Goal: Task Accomplishment & Management: Manage account settings

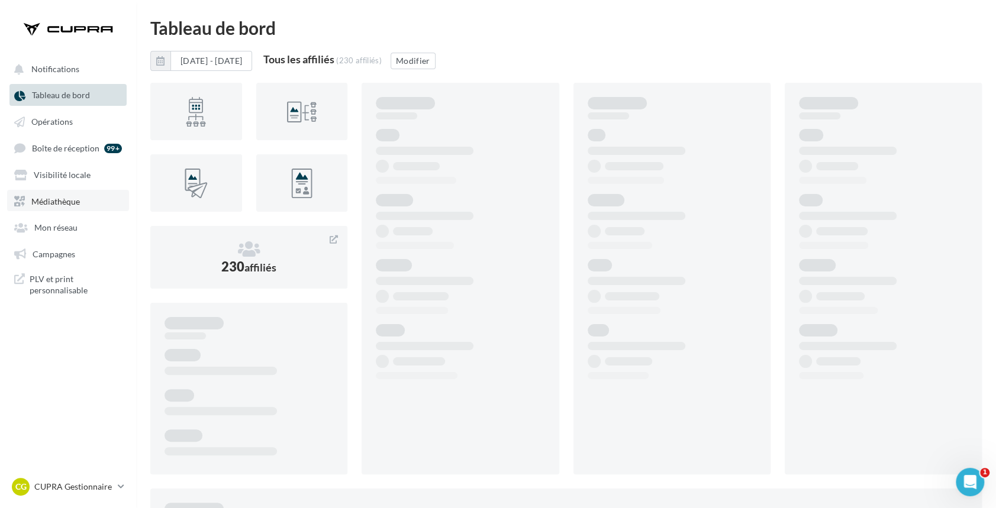
click at [51, 201] on span "Médiathèque" at bounding box center [55, 201] width 49 height 10
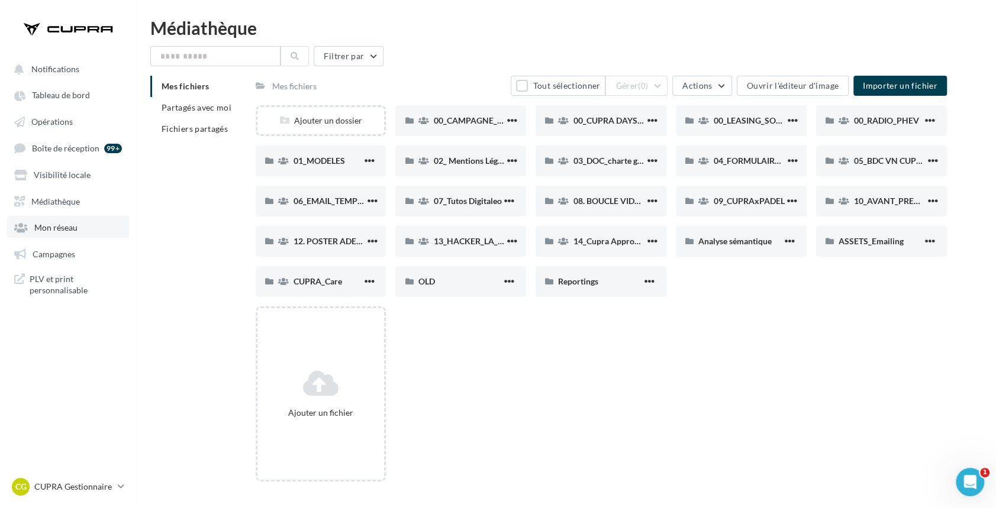
click at [77, 228] on link "Mon réseau" at bounding box center [68, 226] width 122 height 21
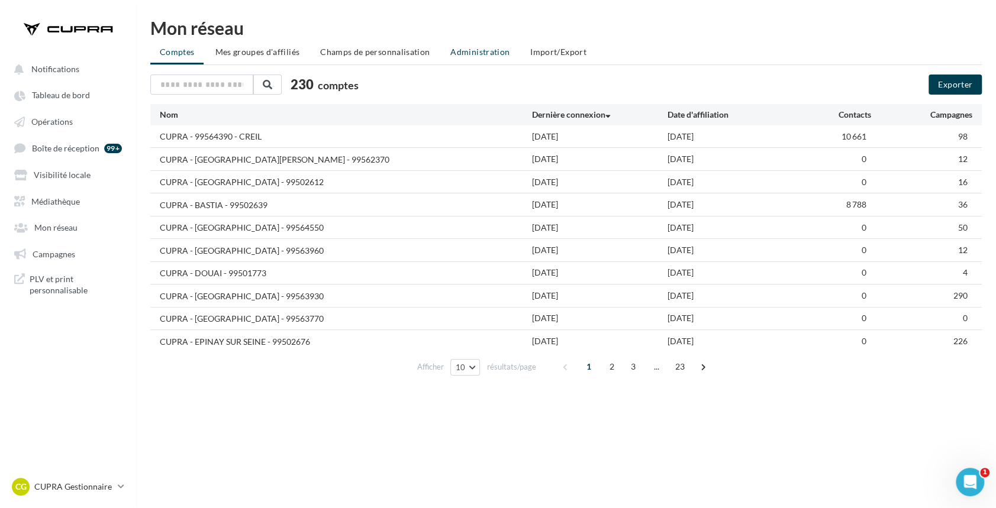
click at [470, 49] on span "Administration" at bounding box center [479, 52] width 59 height 10
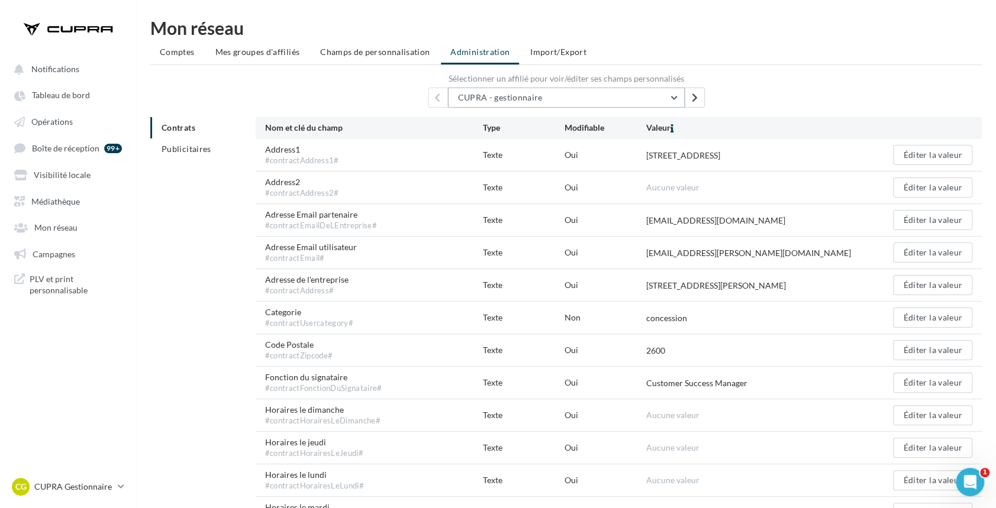
click at [514, 104] on button "CUPRA - gestionnaire" at bounding box center [566, 98] width 237 height 20
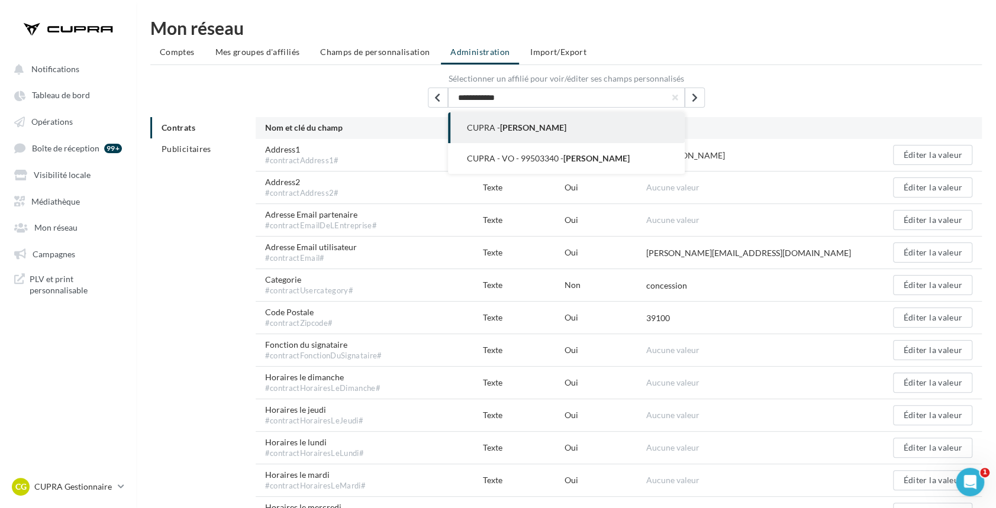
type input "**********"
click at [506, 128] on span "[PERSON_NAME]" at bounding box center [533, 127] width 66 height 10
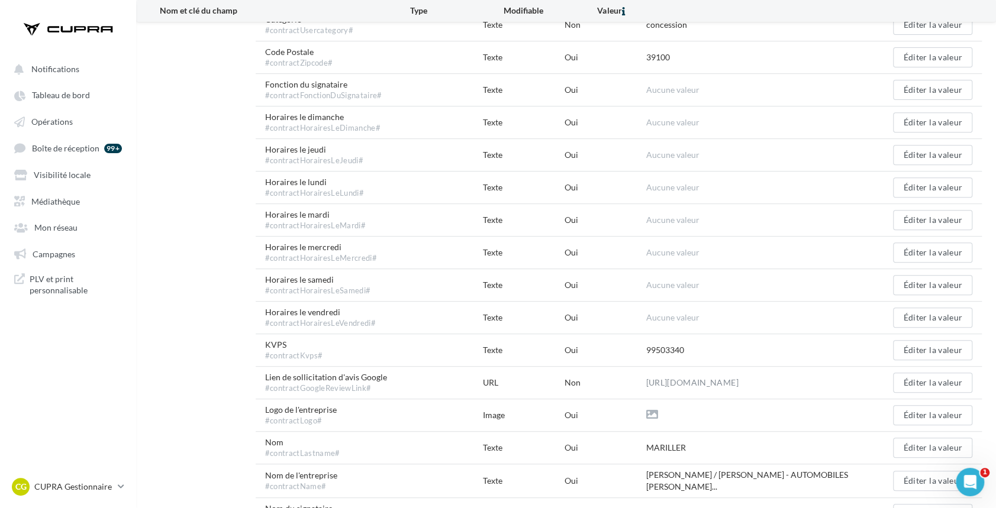
scroll to position [327, 0]
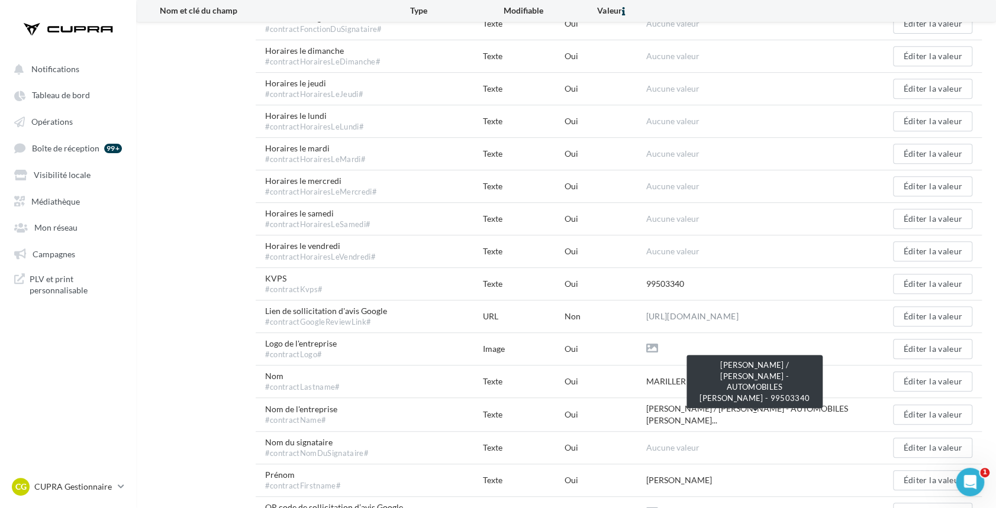
drag, startPoint x: 671, startPoint y: 407, endPoint x: 630, endPoint y: 405, distance: 41.5
click at [630, 405] on div "Nom de l'entreprise #contractName# Texte [PERSON_NAME] / [PERSON_NAME] - AUTOMO…" at bounding box center [619, 414] width 726 height 33
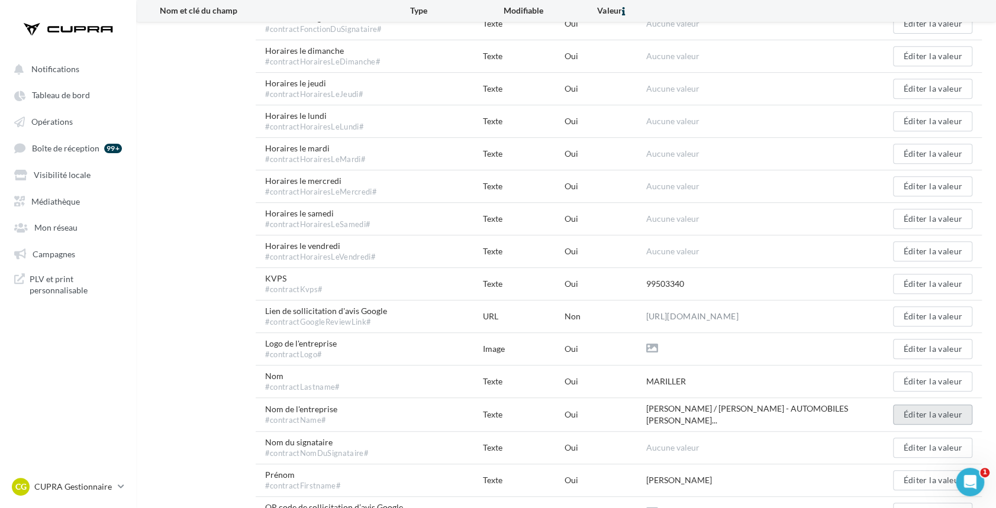
click at [947, 416] on button "Éditer la valeur" at bounding box center [932, 415] width 79 height 20
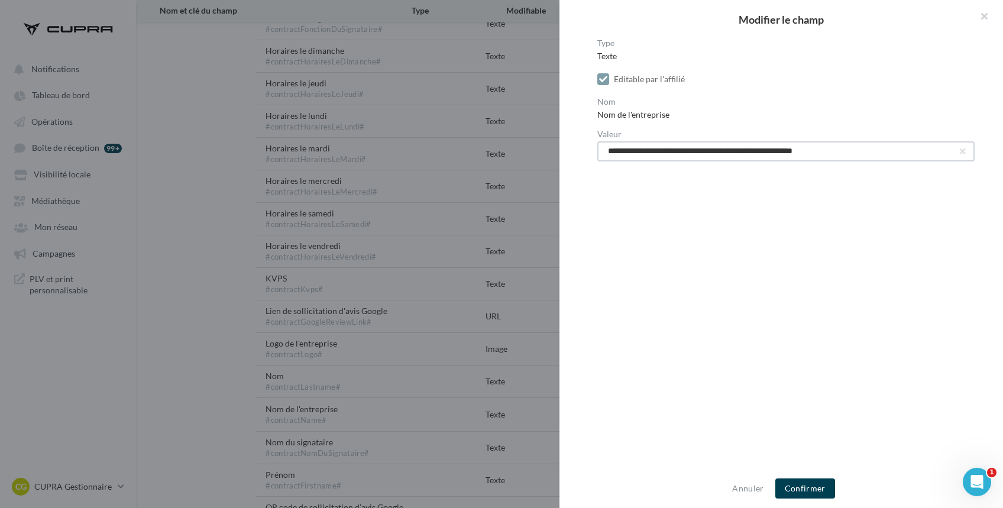
drag, startPoint x: 903, startPoint y: 149, endPoint x: 531, endPoint y: 139, distance: 371.6
click at [531, 139] on div "**********" at bounding box center [501, 254] width 1003 height 508
click at [976, 12] on button "button" at bounding box center [979, 17] width 47 height 35
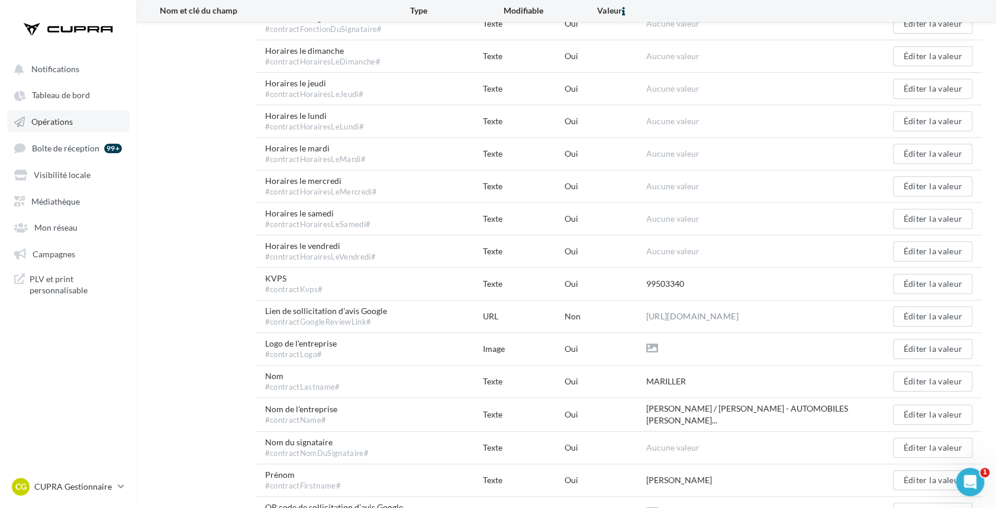
click at [52, 122] on span "Opérations" at bounding box center [51, 122] width 41 height 10
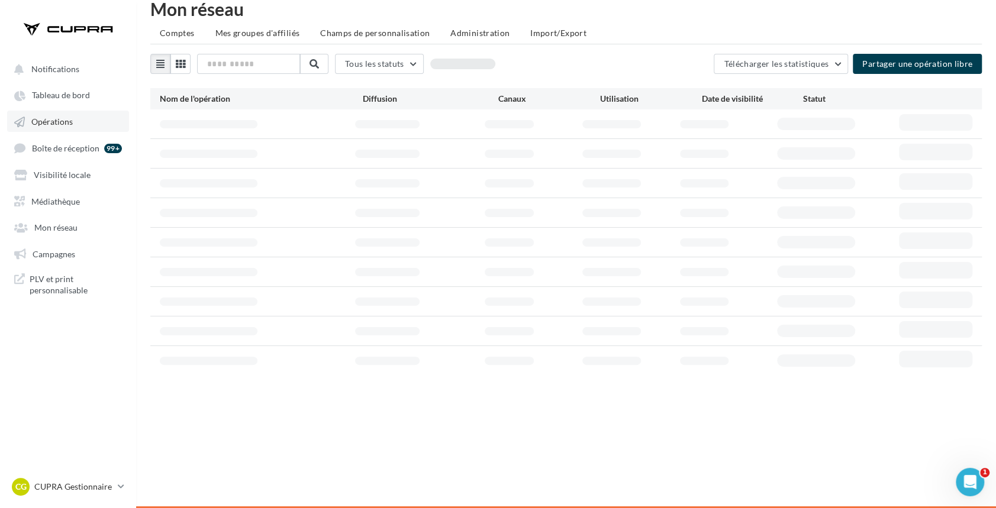
scroll to position [19, 0]
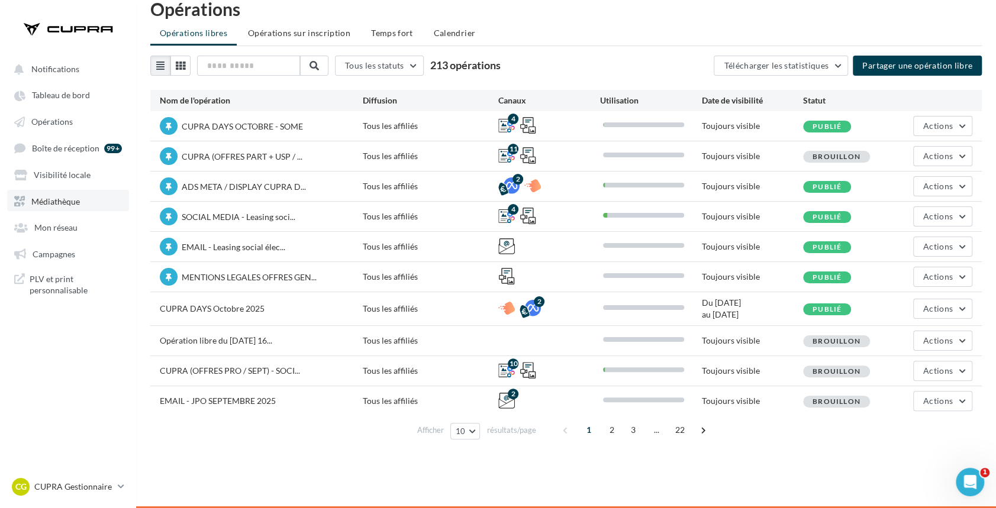
click at [48, 202] on span "Médiathèque" at bounding box center [55, 201] width 49 height 10
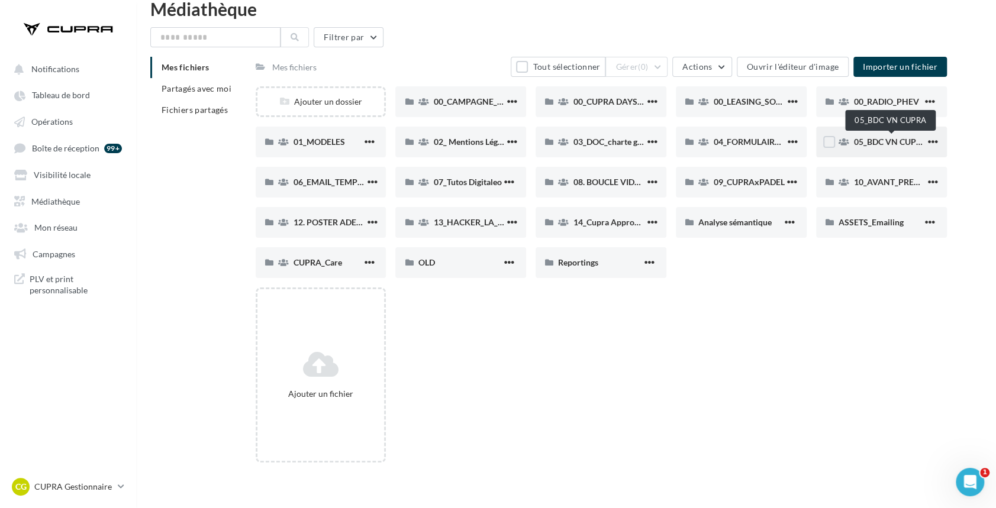
click at [880, 142] on span "05_BDC VN CUPRA" at bounding box center [890, 142] width 73 height 10
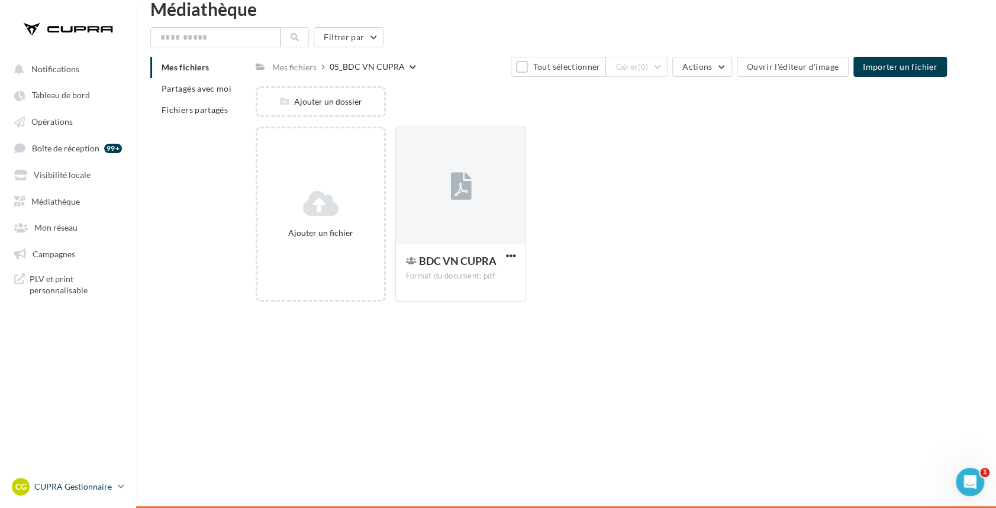
click at [79, 478] on div "CG CUPRA Gestionnaire [EMAIL_ADDRESS][PERSON_NAME][DOMAIN_NAME]" at bounding box center [62, 487] width 101 height 18
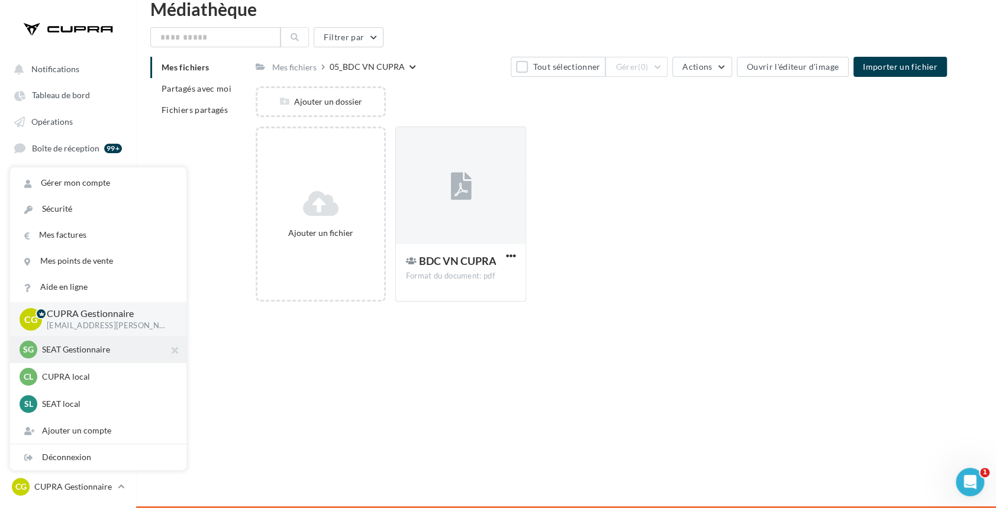
click at [74, 355] on p "SEAT Gestionnaire" at bounding box center [107, 350] width 130 height 12
